Goal: Task Accomplishment & Management: Manage account settings

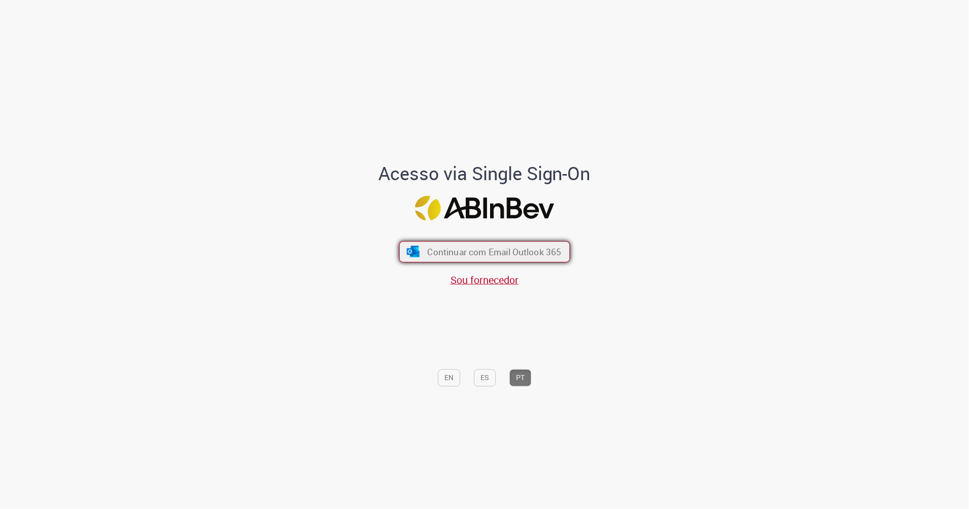
click at [485, 247] on span "Continuar com Email Outlook 365" at bounding box center [494, 252] width 134 height 12
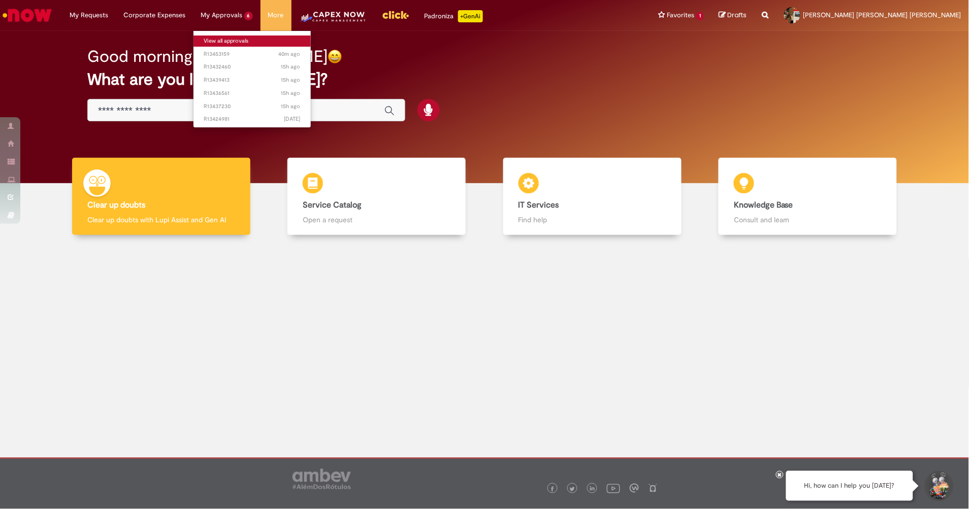
click at [209, 40] on link "View all approvals" at bounding box center [252, 41] width 117 height 11
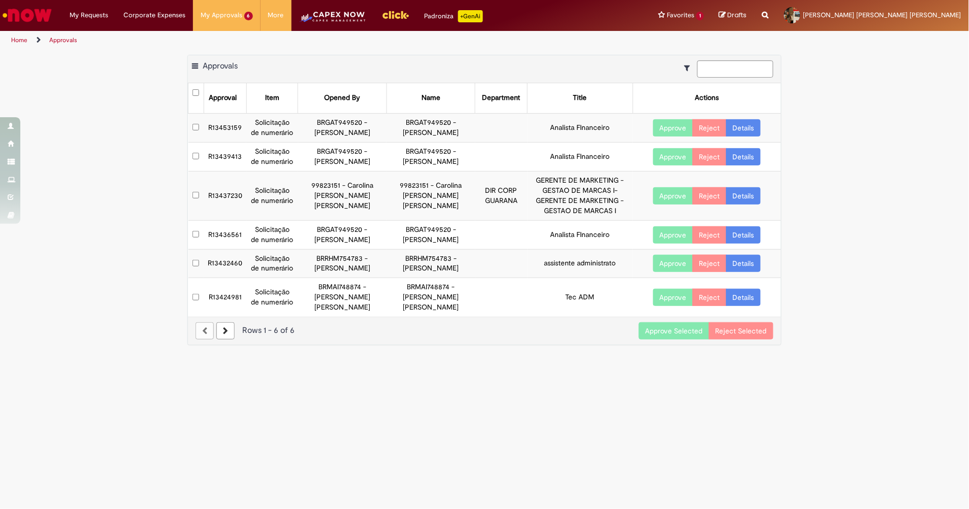
click at [679, 340] on button "Approve Selected" at bounding box center [674, 331] width 71 height 17
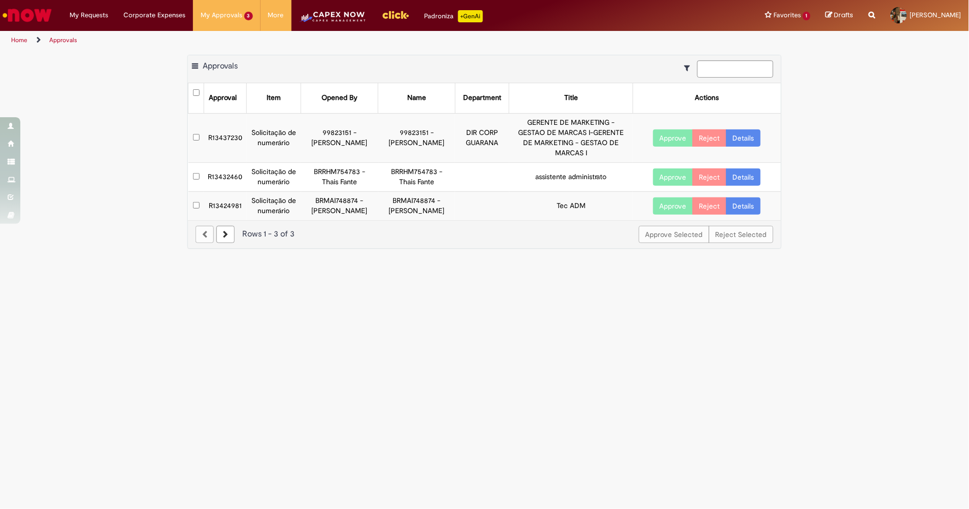
drag, startPoint x: 789, startPoint y: 290, endPoint x: 779, endPoint y: 273, distance: 19.2
click at [789, 290] on main "Approvals Export as PDF Export as Excel Export as CSV Approvals Approval Item O…" at bounding box center [484, 280] width 969 height 460
